Goal: Task Accomplishment & Management: Complete application form

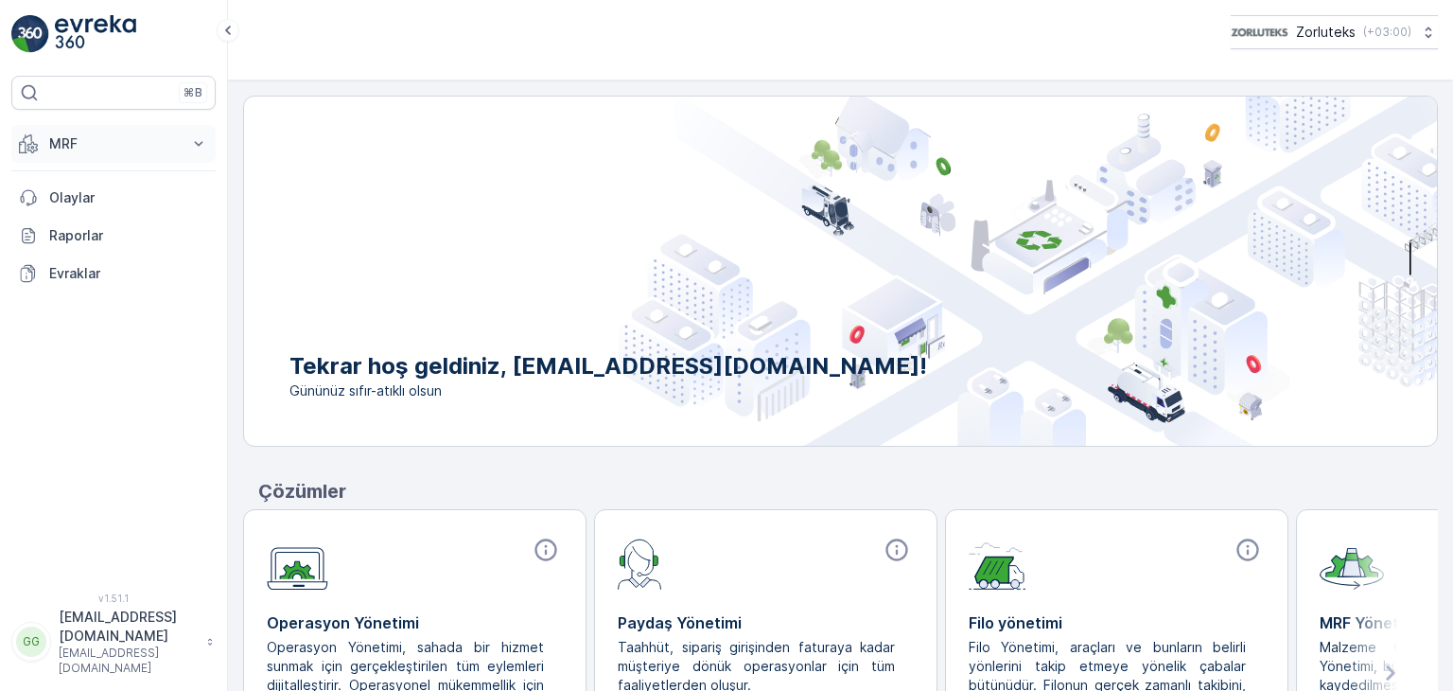
click at [136, 136] on p "MRF" at bounding box center [113, 143] width 129 height 19
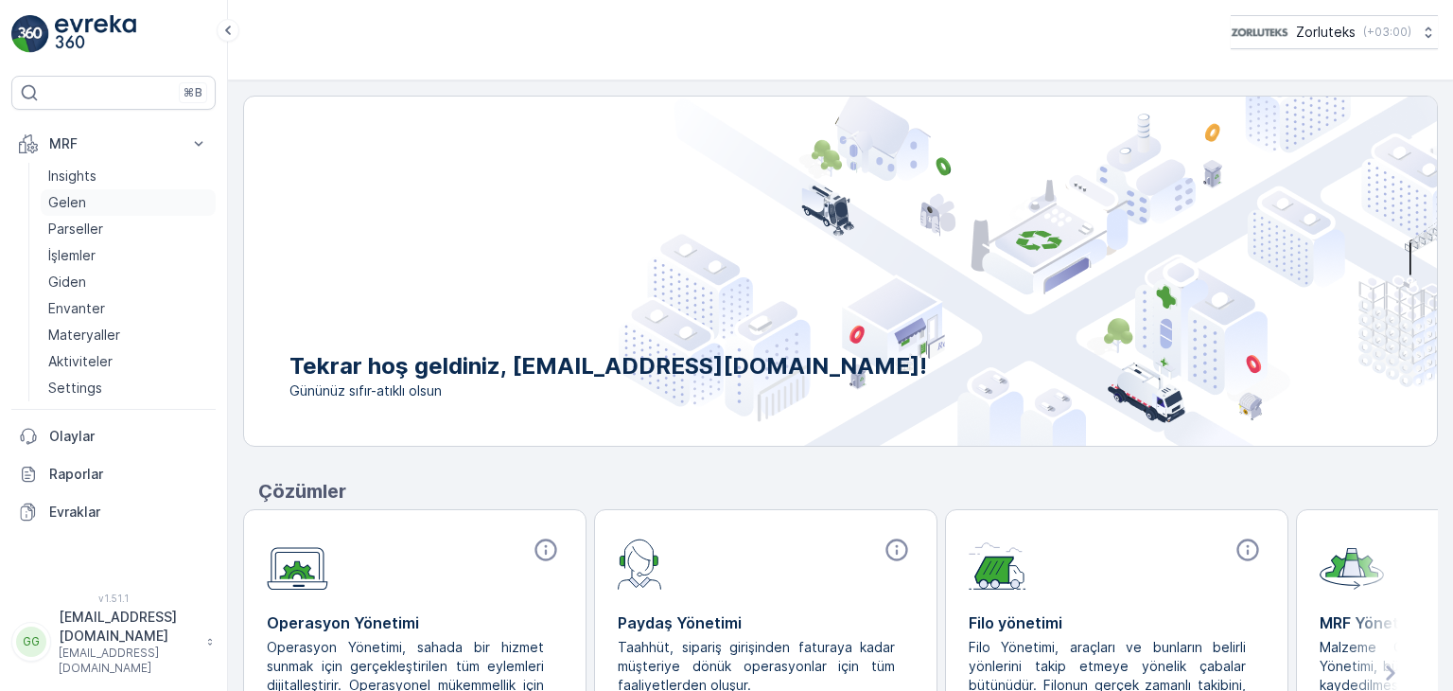
click at [101, 202] on link "Gelen" at bounding box center [128, 202] width 175 height 26
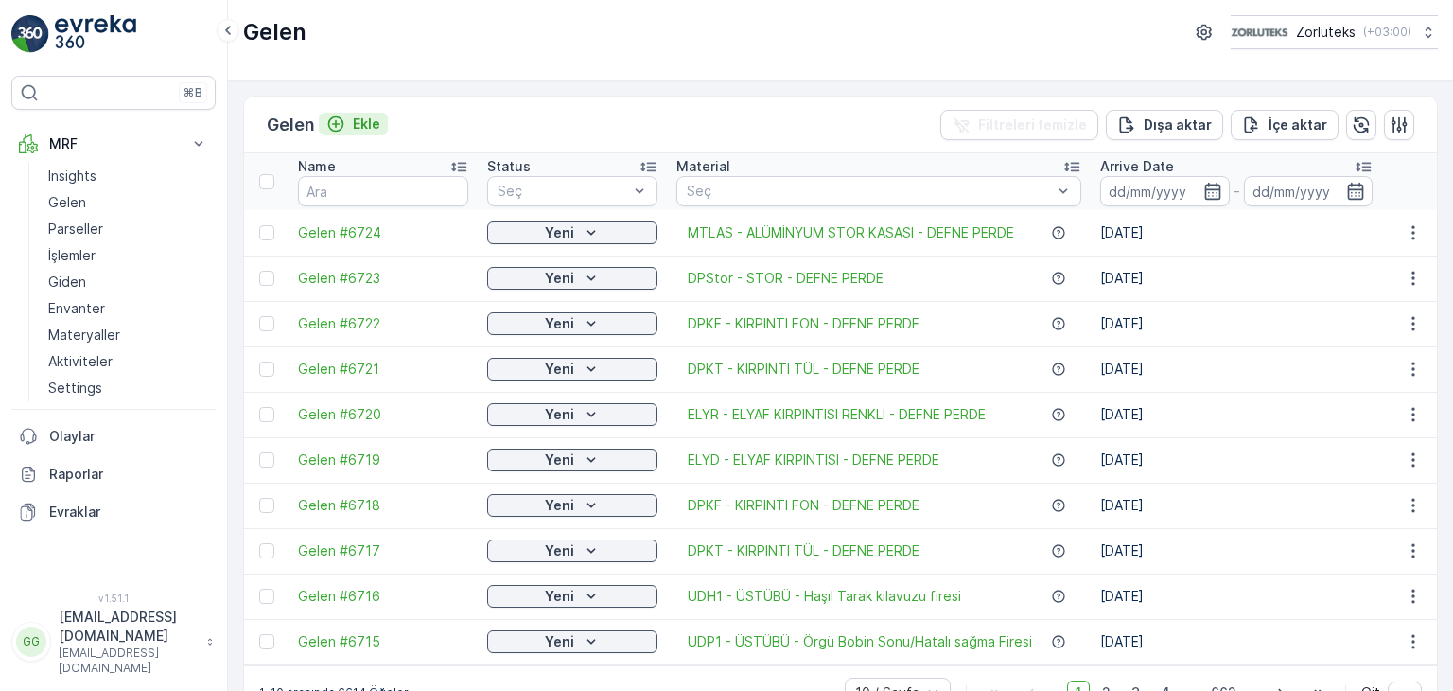
click at [377, 124] on p "Ekle" at bounding box center [366, 123] width 27 height 19
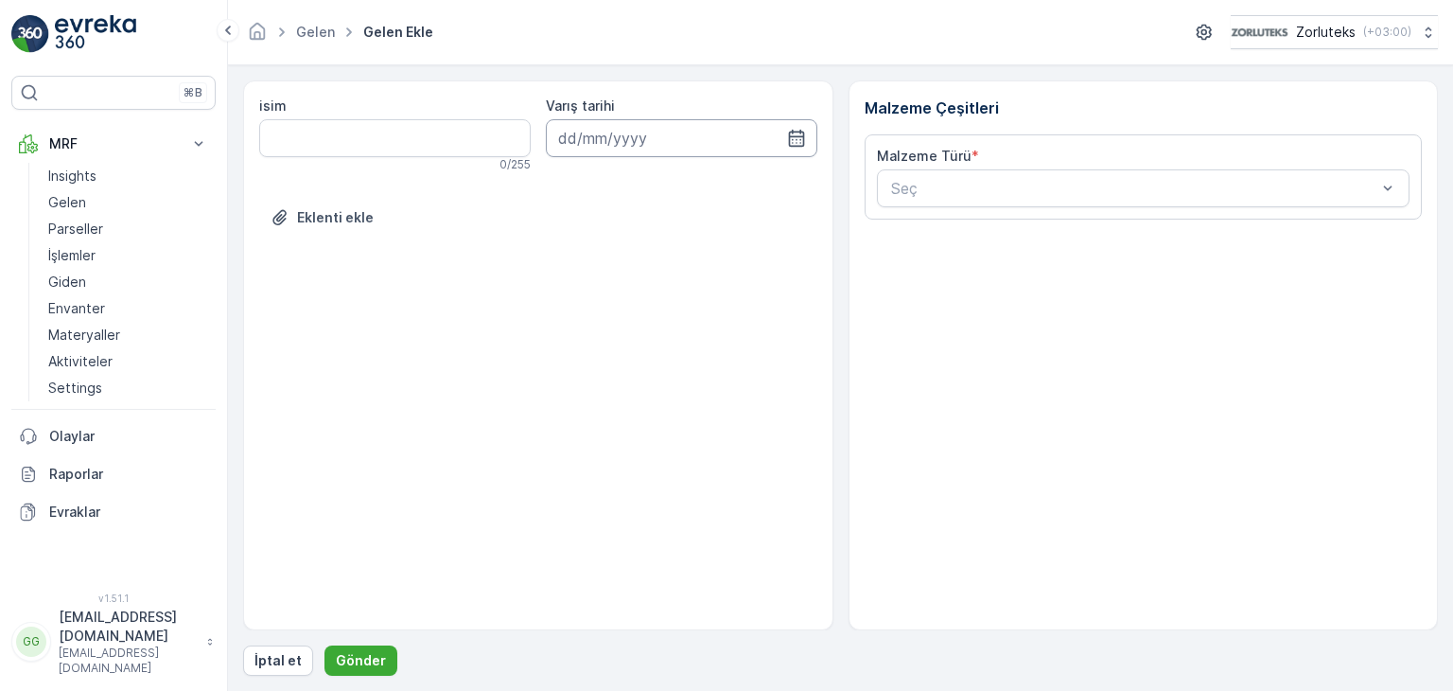
click at [802, 126] on input at bounding box center [682, 138] width 272 height 38
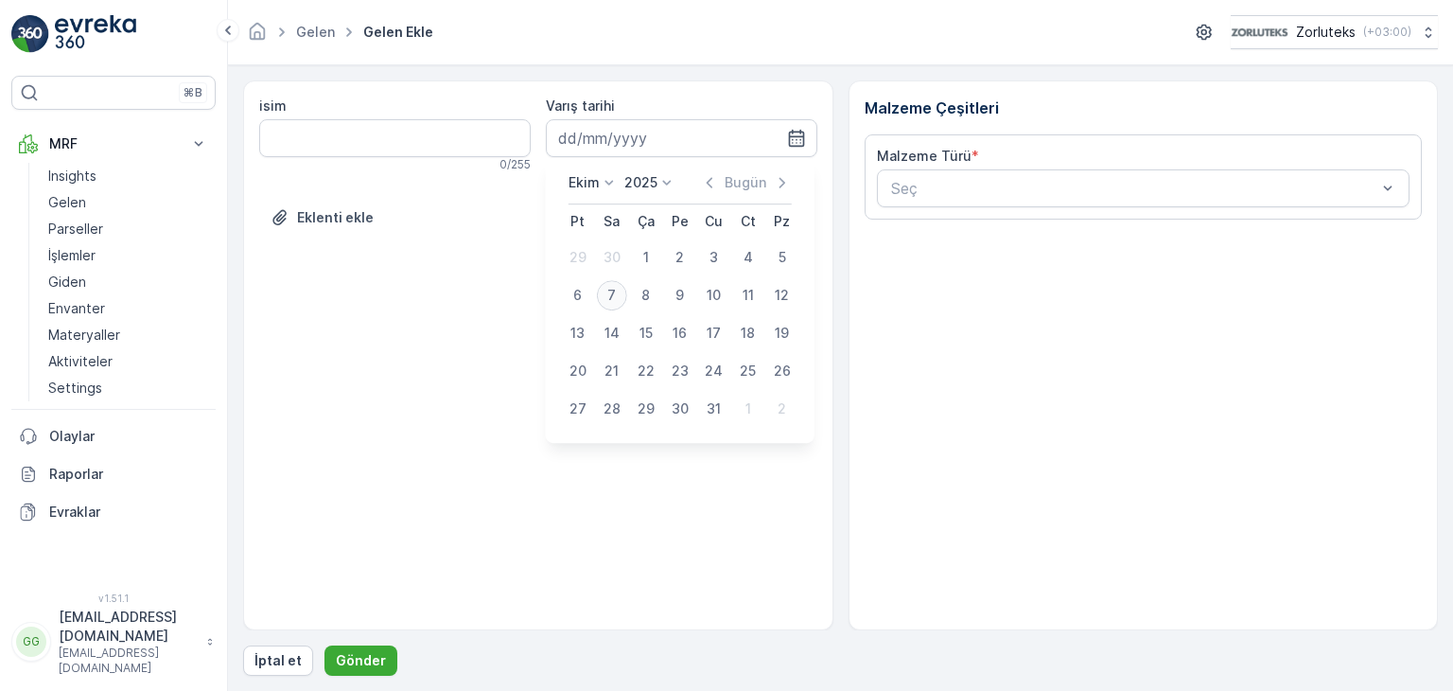
click at [610, 292] on div "7" at bounding box center [612, 295] width 30 height 30
type input "[DATE]"
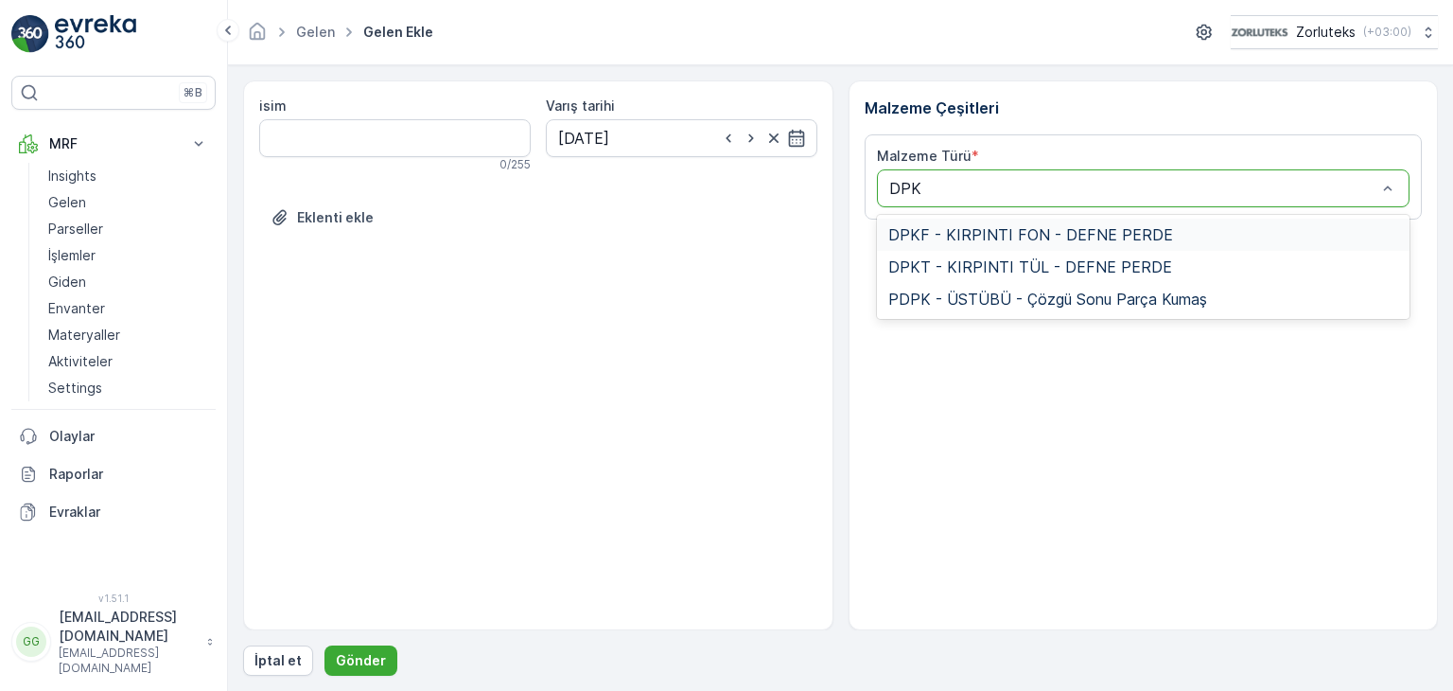
type input "DPKF"
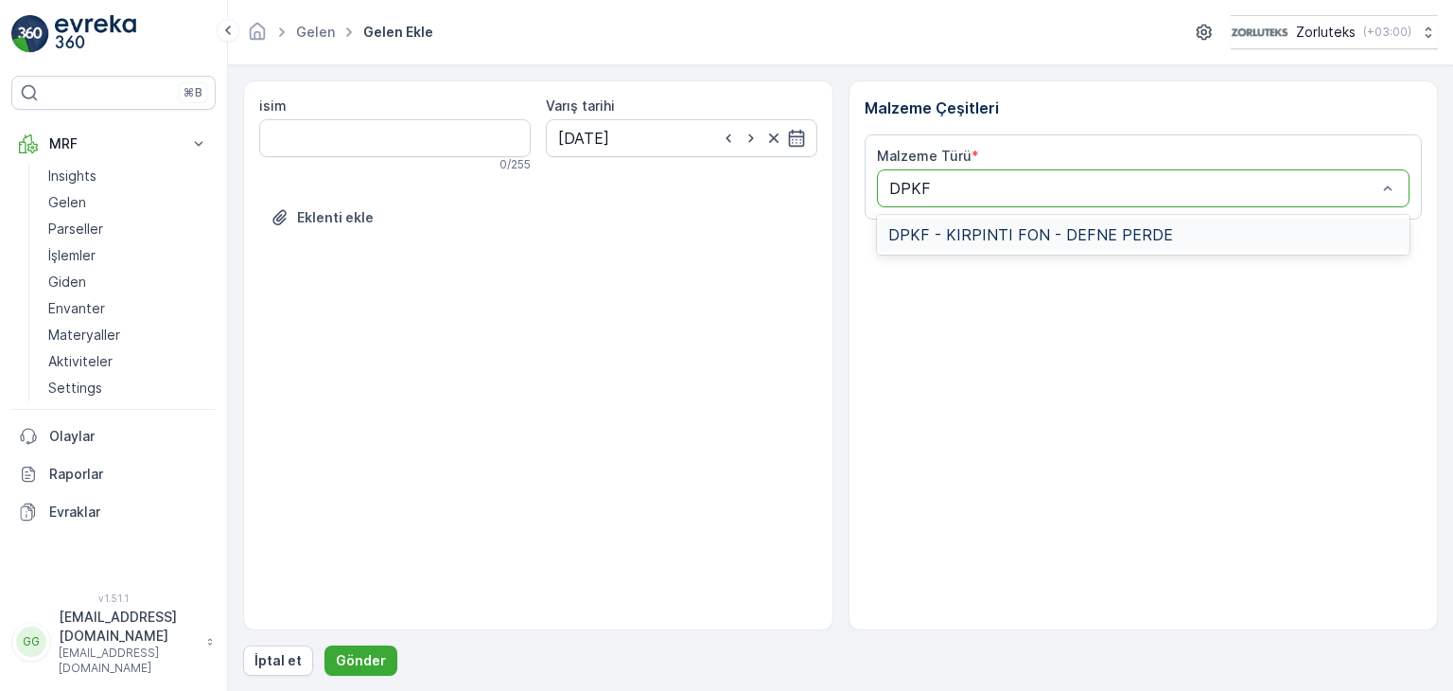
click at [931, 232] on span "DPKF - KIRPINTI FON - DEFNE PERDE" at bounding box center [1030, 234] width 285 height 17
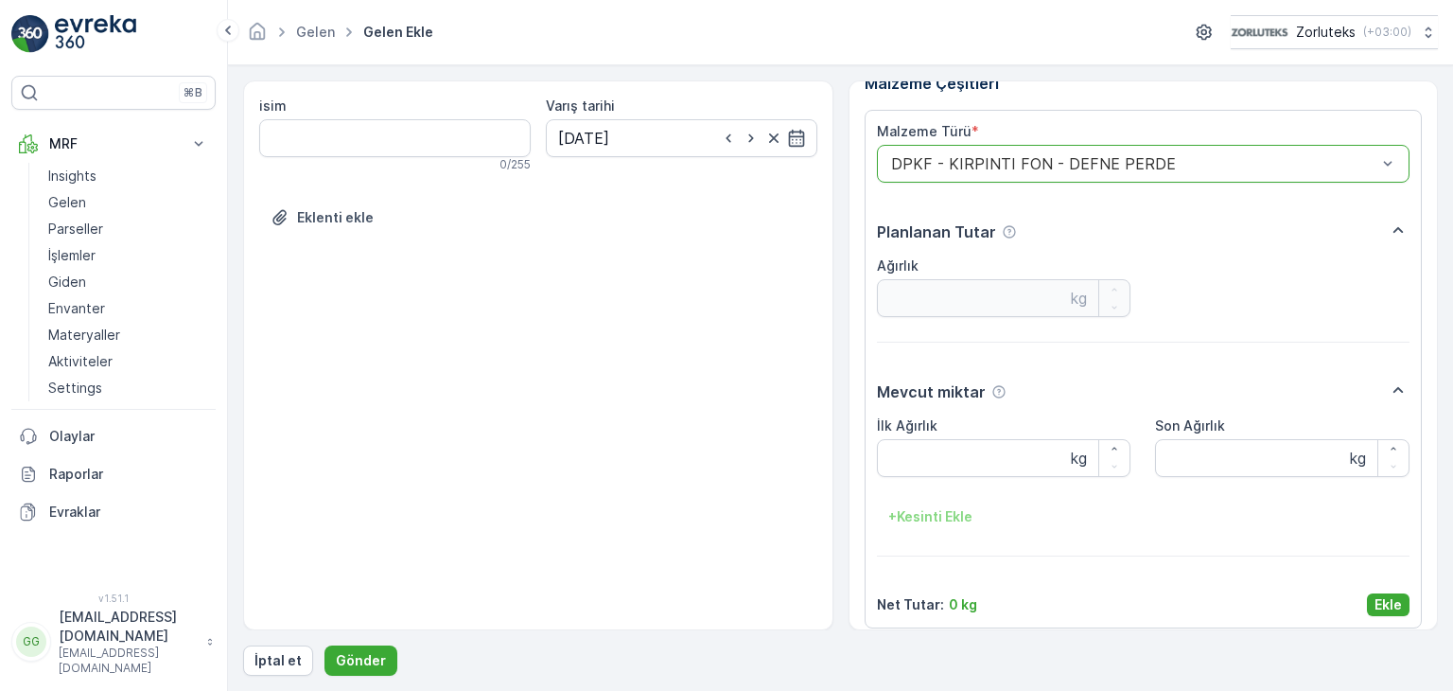
scroll to position [38, 0]
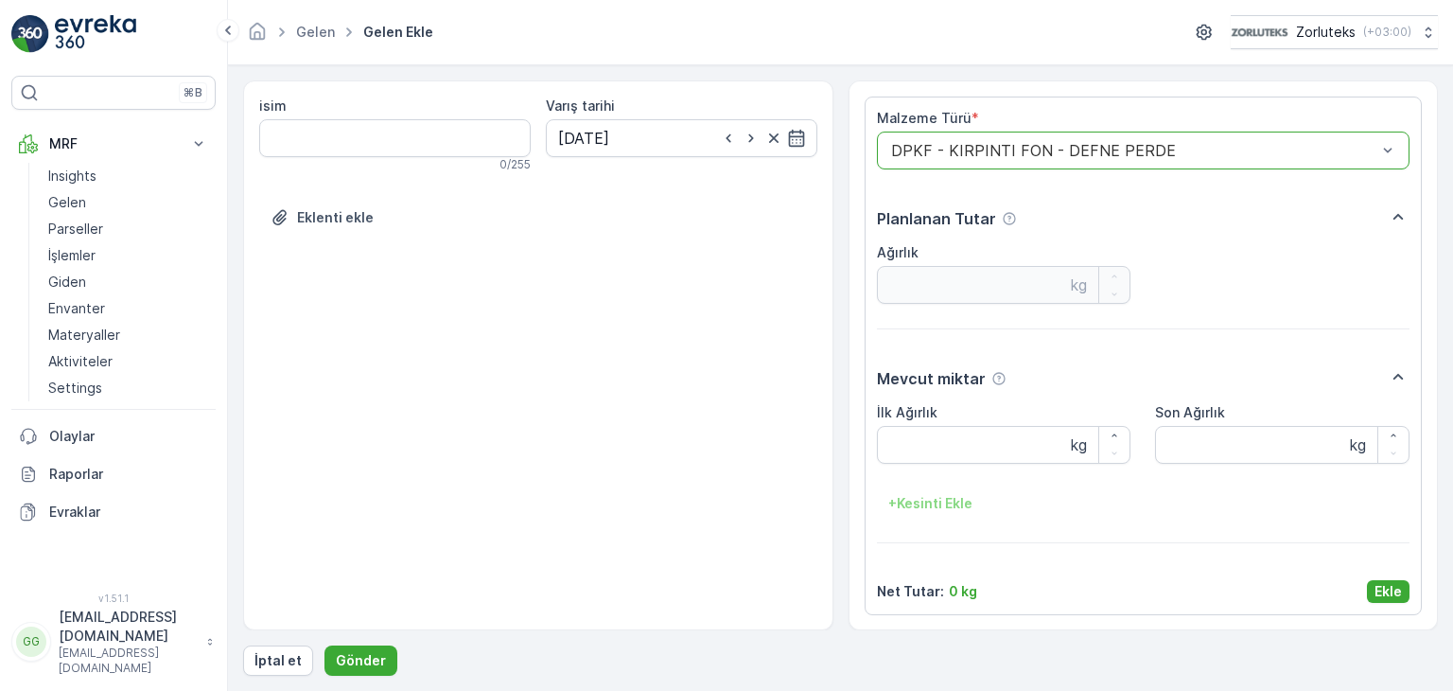
click at [961, 457] on Ağırlık "İlk Ağırlık" at bounding box center [1004, 445] width 254 height 38
type Ağırlık "57"
click at [1375, 587] on p "Ekle" at bounding box center [1388, 591] width 27 height 19
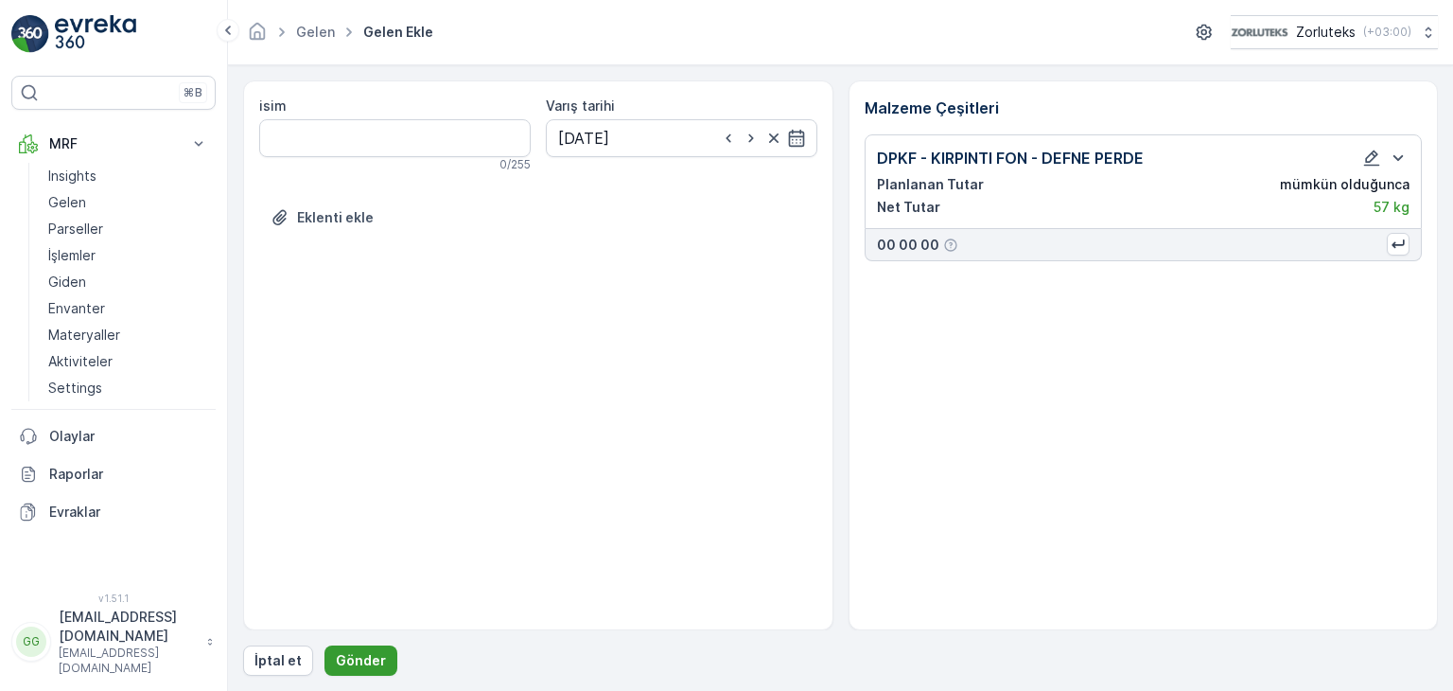
click at [373, 651] on p "Gönder" at bounding box center [361, 660] width 50 height 19
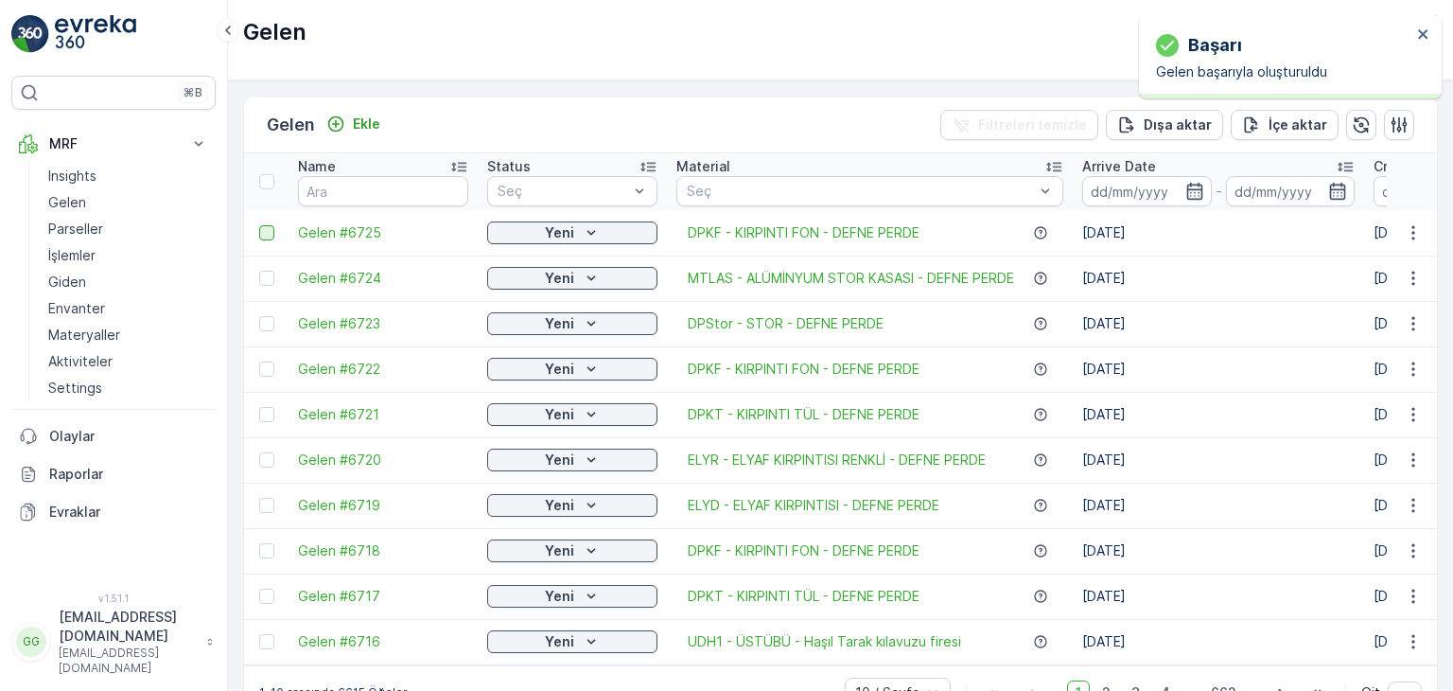
click at [268, 231] on div at bounding box center [266, 232] width 15 height 15
click at [259, 225] on input "checkbox" at bounding box center [259, 225] width 0 height 0
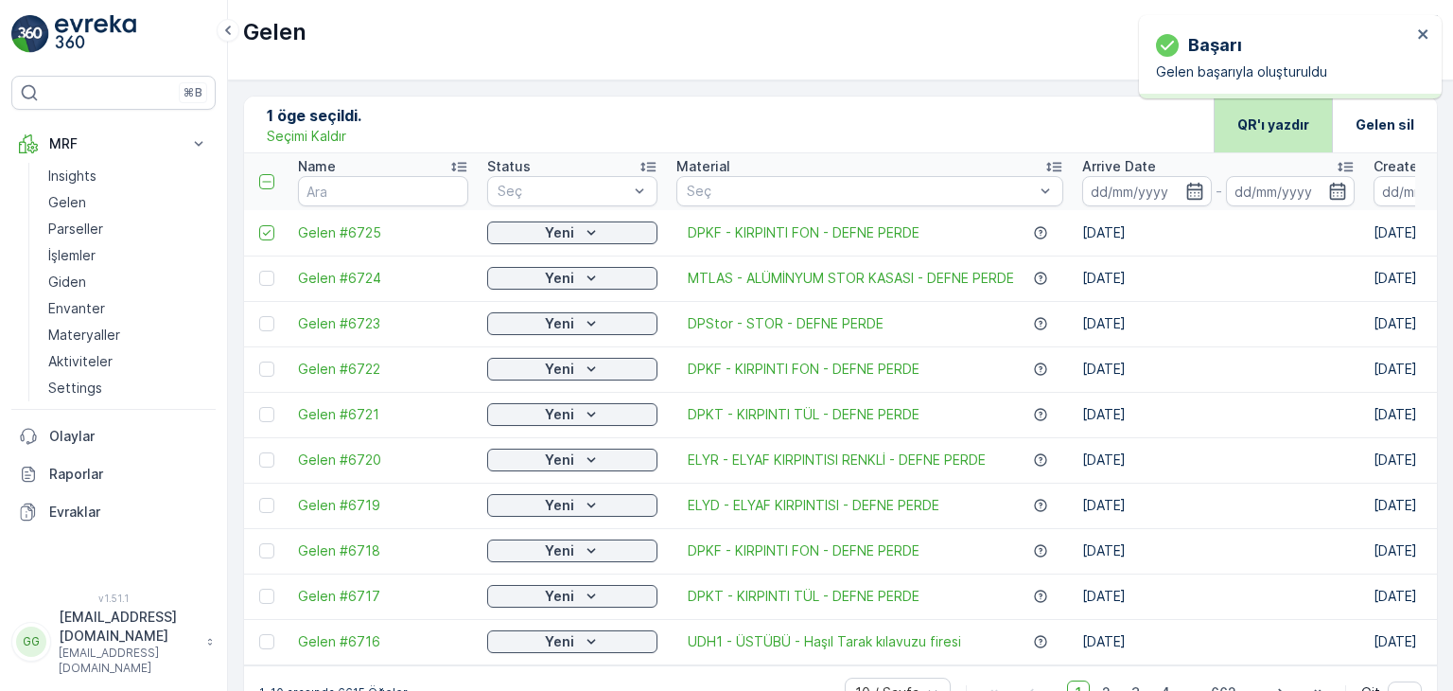
click at [1261, 122] on p "QR'ı yazdır" at bounding box center [1273, 124] width 72 height 19
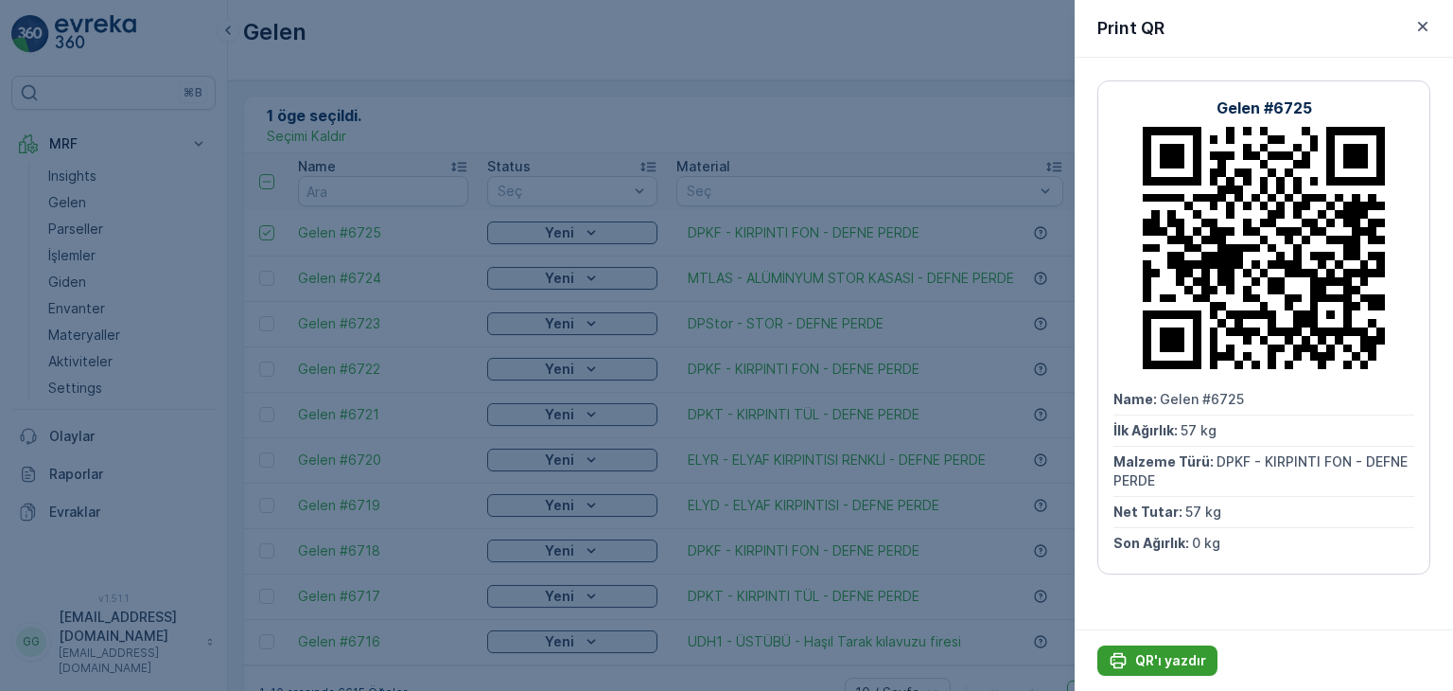
click at [1158, 651] on p "QR'ı yazdır" at bounding box center [1170, 660] width 71 height 19
